Goal: Task Accomplishment & Management: Manage account settings

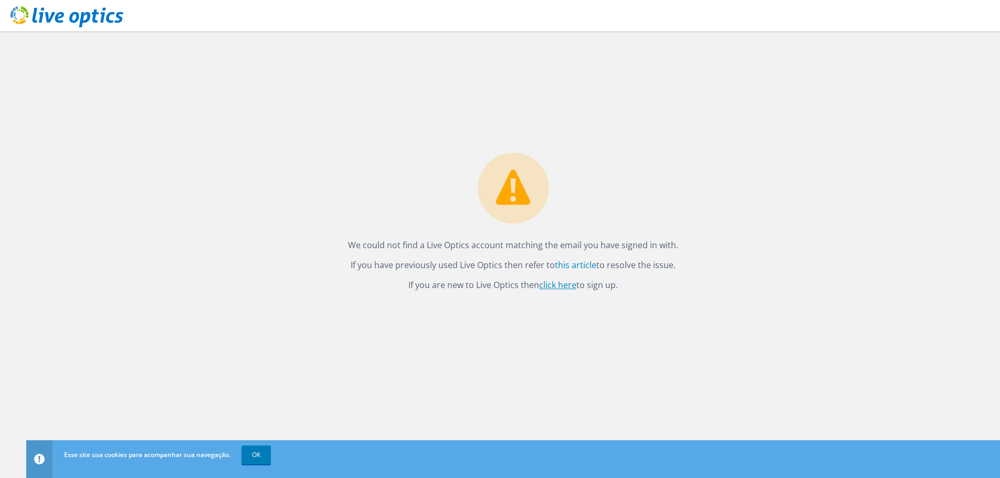
click at [546, 285] on link "click here" at bounding box center [557, 285] width 37 height 12
click at [552, 287] on link "click here" at bounding box center [557, 285] width 37 height 12
click at [246, 453] on link "OK" at bounding box center [255, 455] width 29 height 19
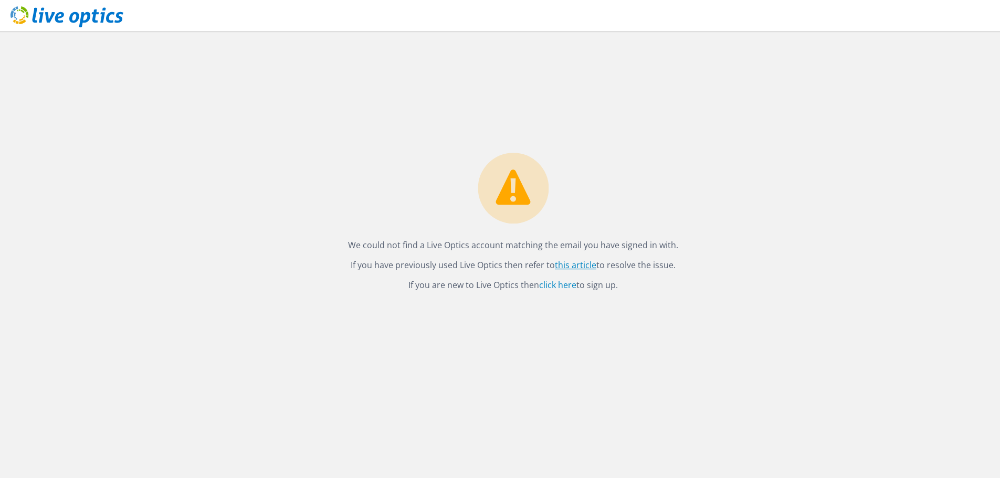
click at [588, 263] on link "this article" at bounding box center [575, 265] width 41 height 12
click at [563, 262] on link "this article" at bounding box center [575, 265] width 41 height 12
click at [562, 282] on link "click here" at bounding box center [557, 285] width 37 height 12
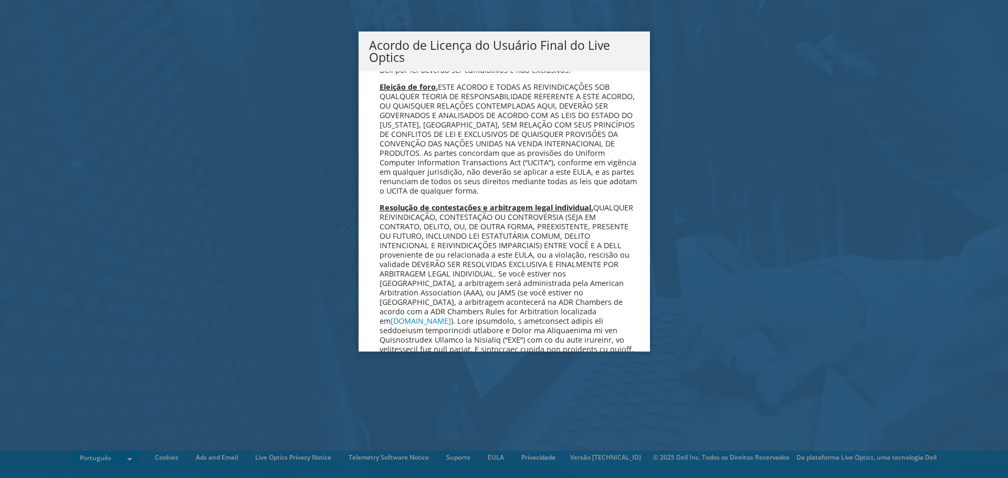
scroll to position [4194, 0]
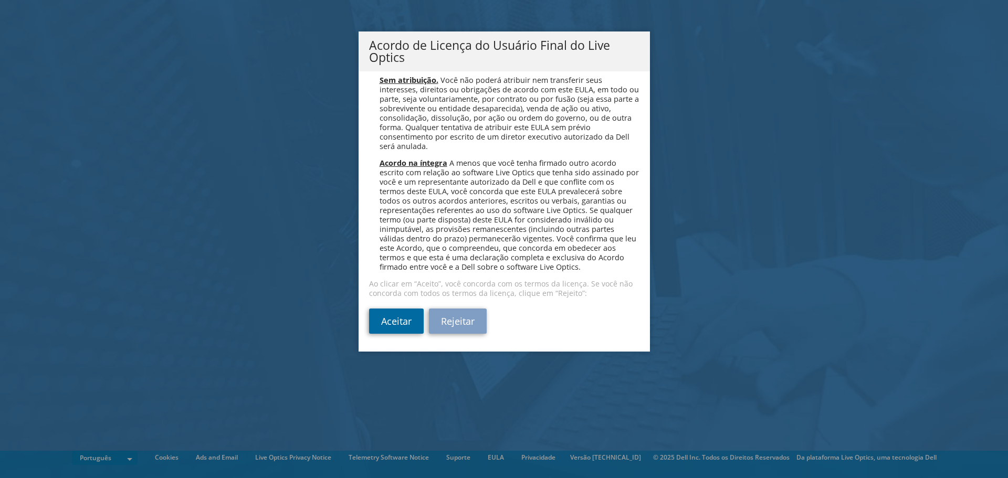
click at [384, 326] on link "Aceitar" at bounding box center [396, 321] width 55 height 25
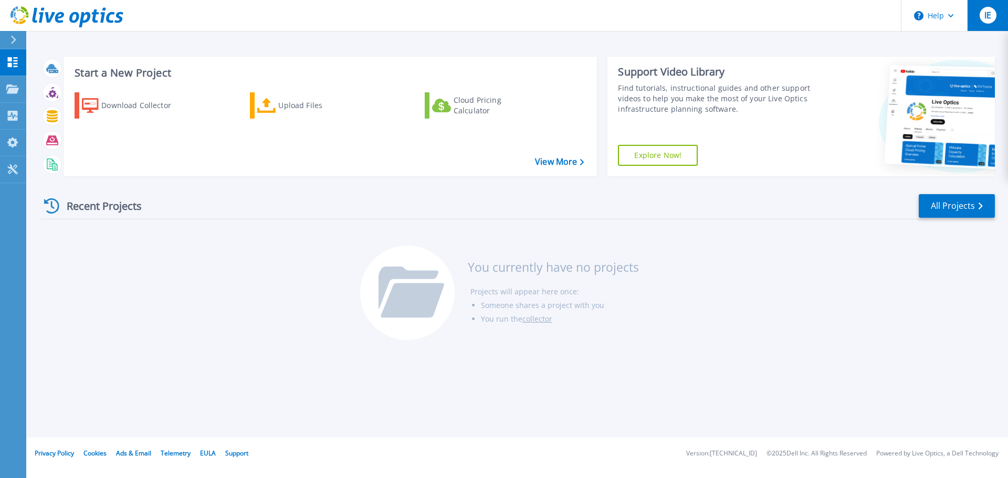
click at [992, 15] on div "IE" at bounding box center [987, 15] width 17 height 17
click at [668, 220] on div "Recent Projects All Projects You currently have no projects Projects will appea…" at bounding box center [517, 268] width 954 height 166
click at [125, 101] on div "Download Collector" at bounding box center [143, 105] width 84 height 21
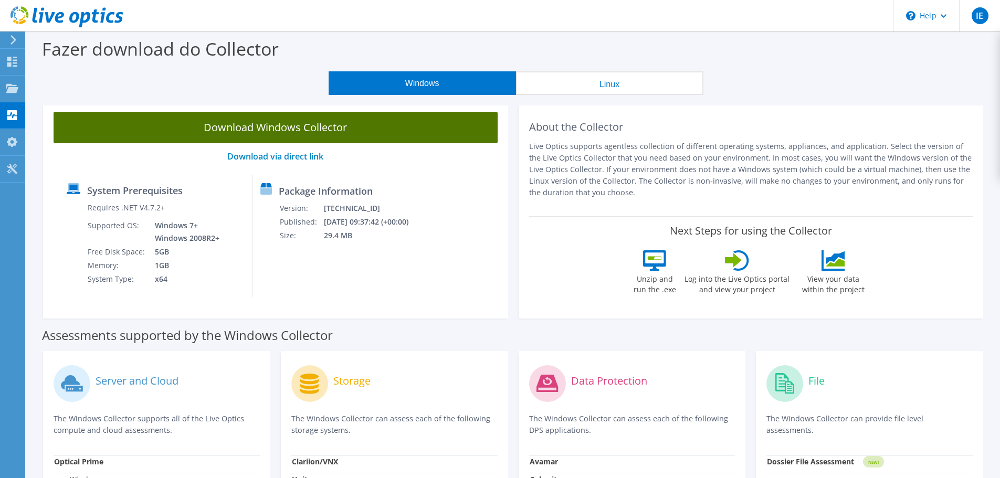
click at [279, 130] on link "Download Windows Collector" at bounding box center [276, 127] width 444 height 31
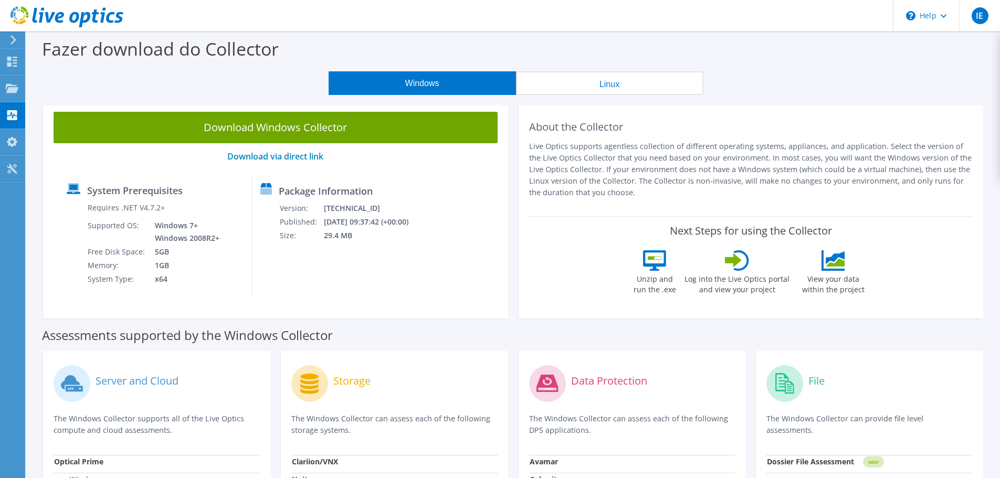
click at [808, 56] on div "Fazer download do Collector" at bounding box center [512, 51] width 963 height 40
click at [6, 60] on icon at bounding box center [12, 62] width 13 height 10
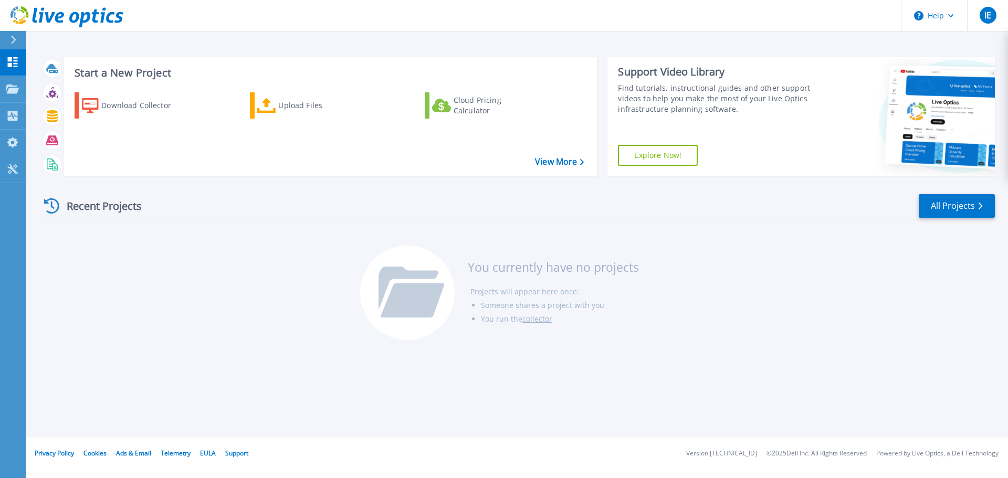
drag, startPoint x: 701, startPoint y: 265, endPoint x: 669, endPoint y: 306, distance: 52.0
click at [701, 265] on div "Recent Projects All Projects You currently have no projects Projects will appea…" at bounding box center [517, 268] width 954 height 166
click at [5, 80] on link "Projects Projects" at bounding box center [13, 89] width 26 height 27
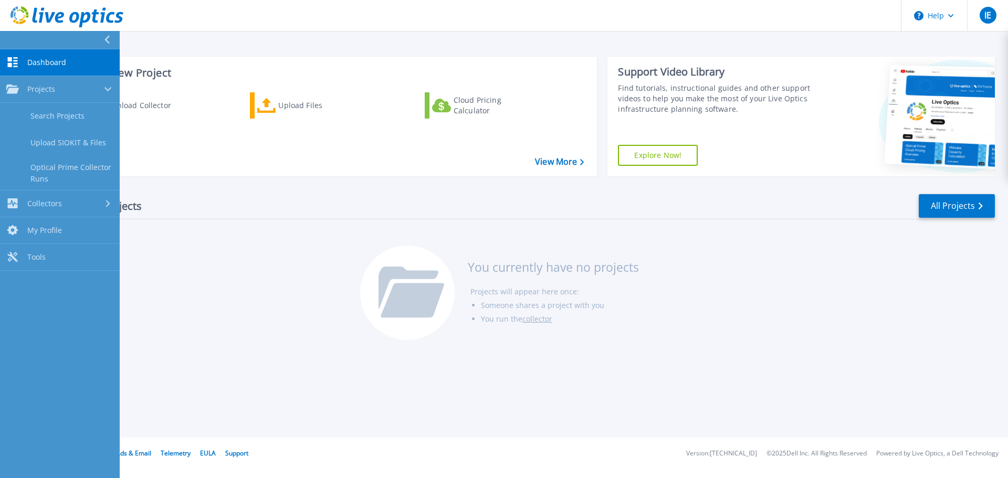
click at [17, 58] on icon at bounding box center [13, 62] width 10 height 10
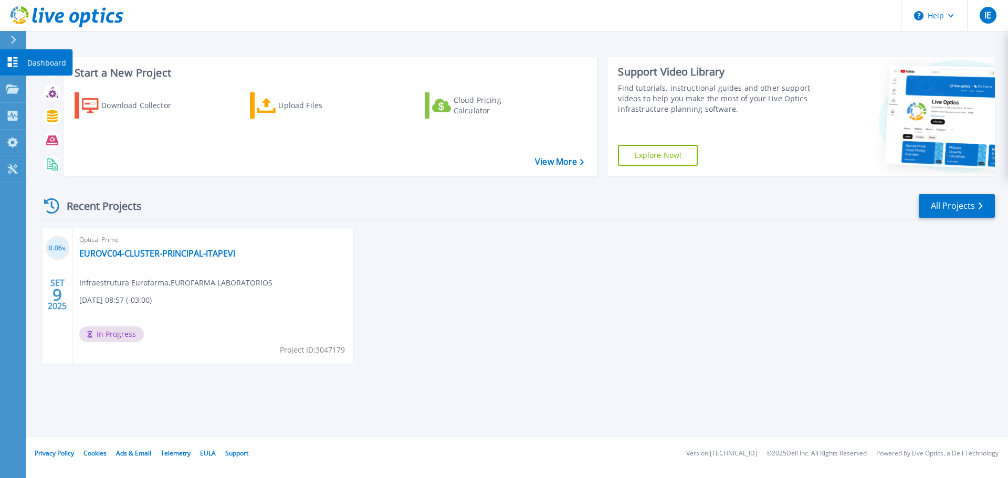
click at [10, 63] on icon at bounding box center [13, 62] width 10 height 10
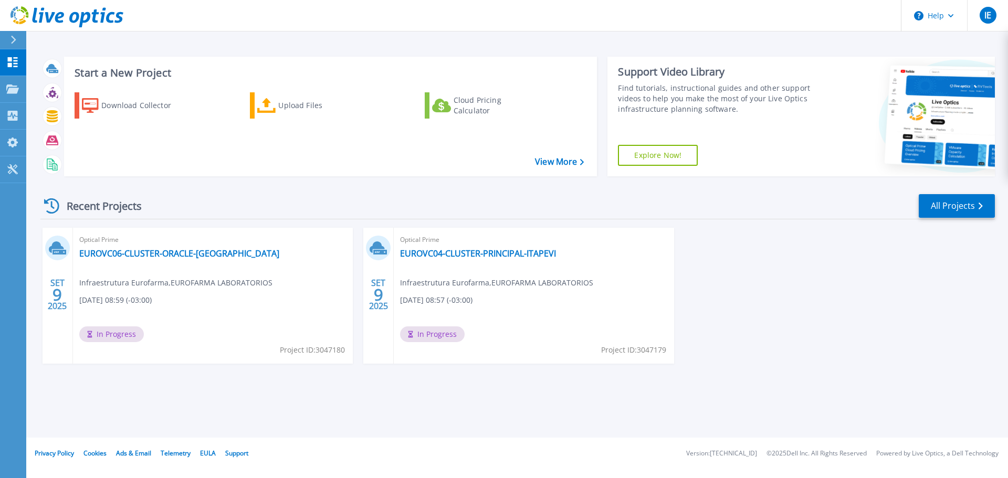
click at [290, 270] on div "Optical Prime EUROVC06-CLUSTER-ORACLE-ITAPEVI Infraestrutura Eurofarma , EUROFA…" at bounding box center [213, 296] width 280 height 136
click at [20, 92] on link "Projects Projects" at bounding box center [13, 89] width 26 height 27
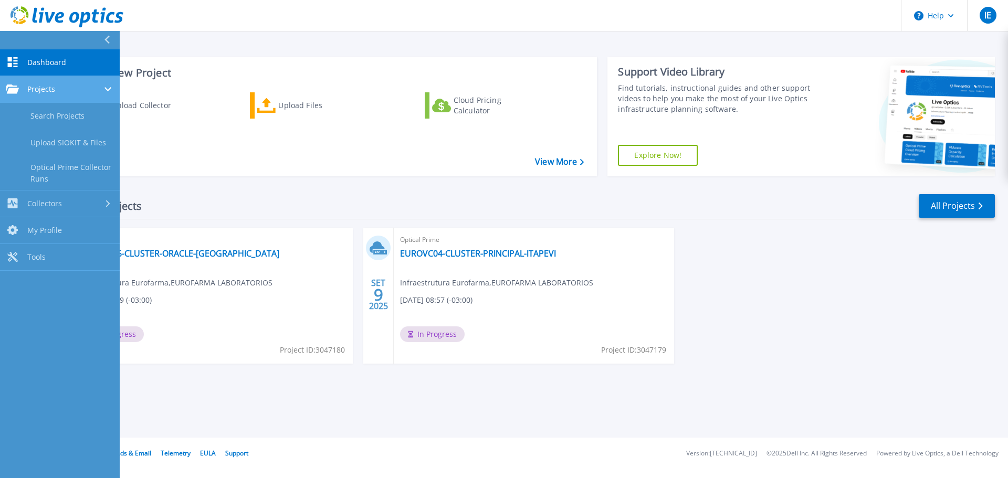
click at [49, 96] on link "Projects Projects" at bounding box center [60, 89] width 120 height 27
click at [51, 88] on span "Projects" at bounding box center [41, 88] width 28 height 9
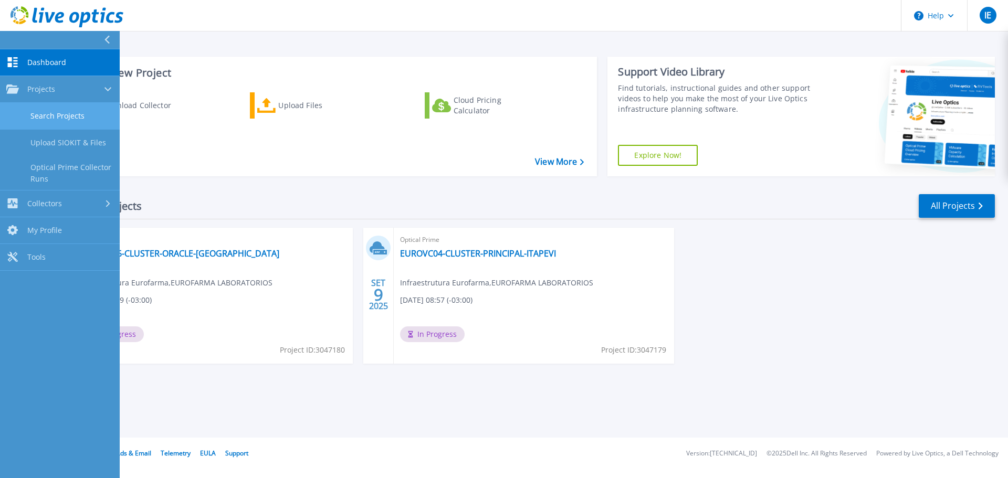
click at [55, 109] on link "Search Projects" at bounding box center [60, 116] width 120 height 27
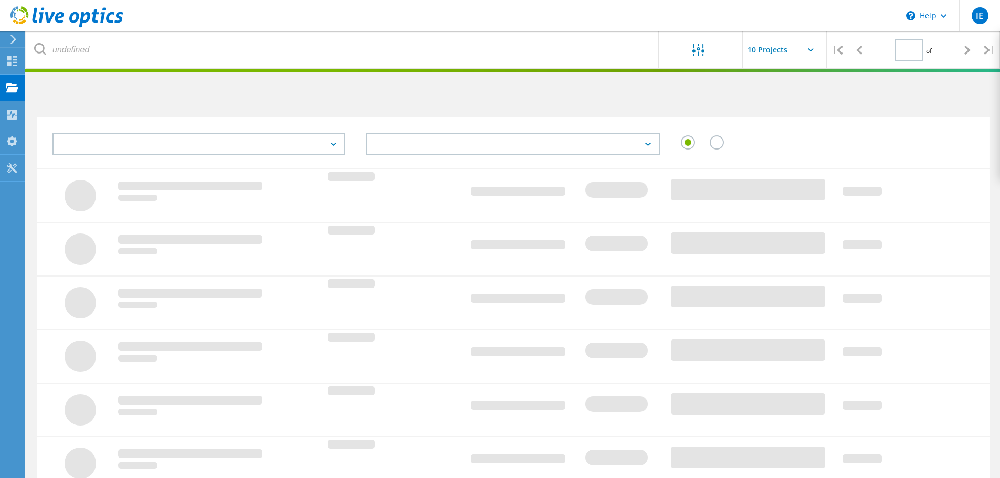
type input "1"
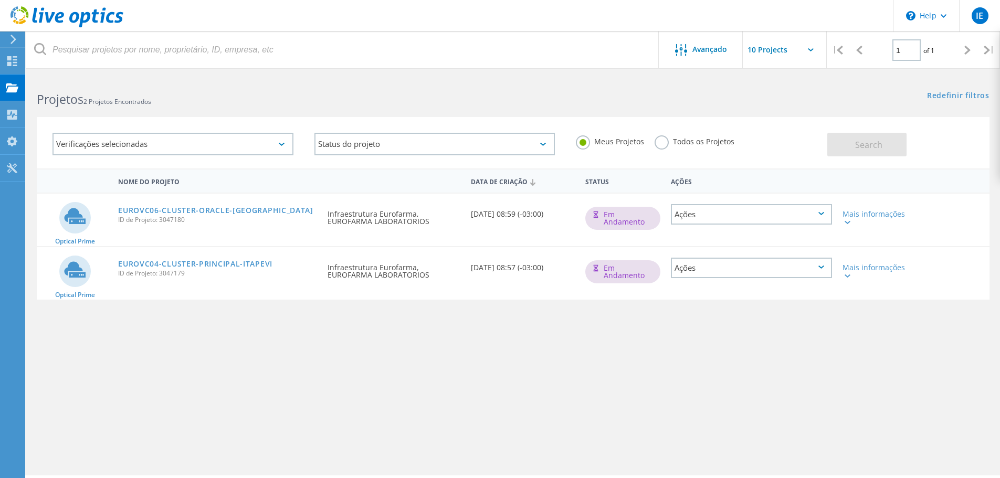
click at [737, 217] on div "Ações" at bounding box center [751, 214] width 161 height 20
click at [713, 239] on div "Apagar" at bounding box center [751, 239] width 159 height 16
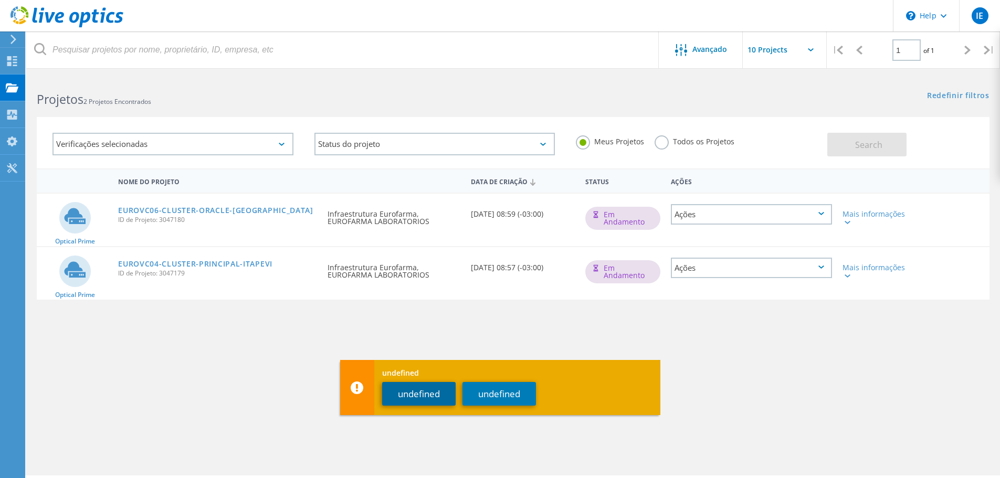
click at [443, 401] on button "undefined" at bounding box center [418, 394] width 73 height 24
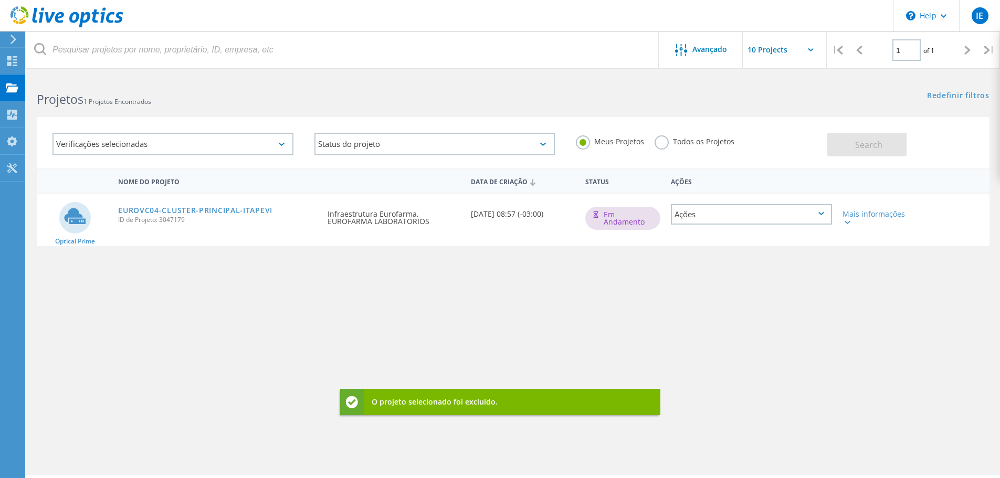
click at [746, 216] on div "Ações" at bounding box center [751, 214] width 161 height 20
click at [712, 241] on div "Apagar" at bounding box center [751, 239] width 159 height 16
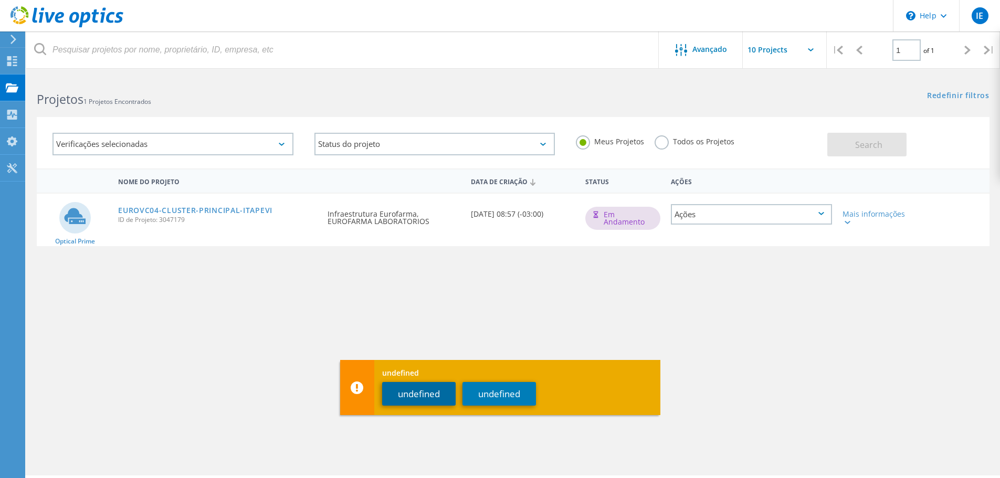
click at [446, 393] on button "undefined" at bounding box center [418, 394] width 73 height 24
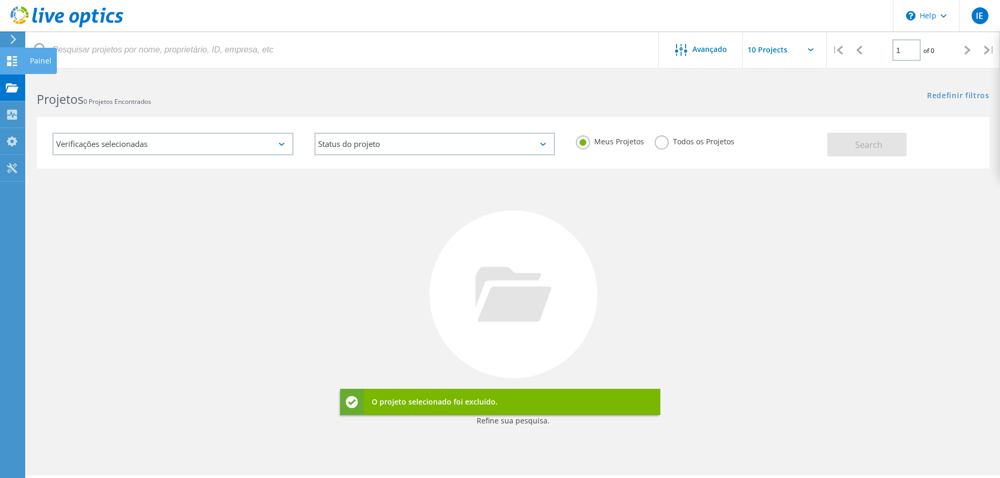
click at [10, 56] on icon at bounding box center [12, 61] width 13 height 10
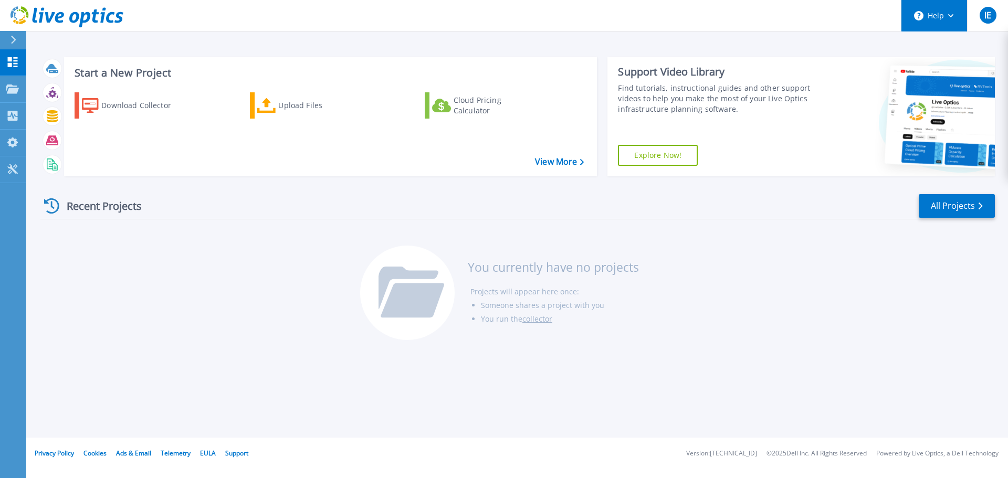
click at [939, 19] on button "Help" at bounding box center [934, 15] width 66 height 31
click at [975, 15] on button "IE" at bounding box center [987, 15] width 41 height 31
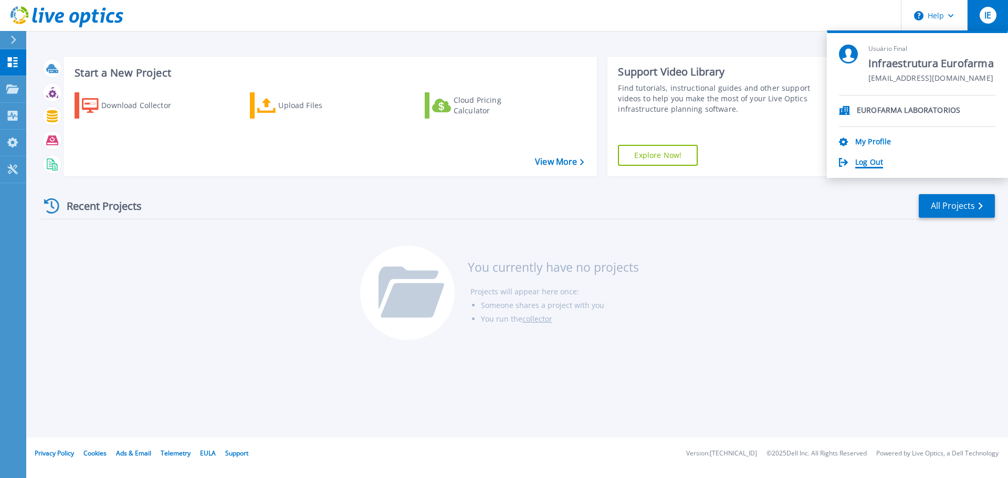
click at [869, 159] on link "Log Out" at bounding box center [869, 163] width 28 height 10
